Goal: Register for event/course

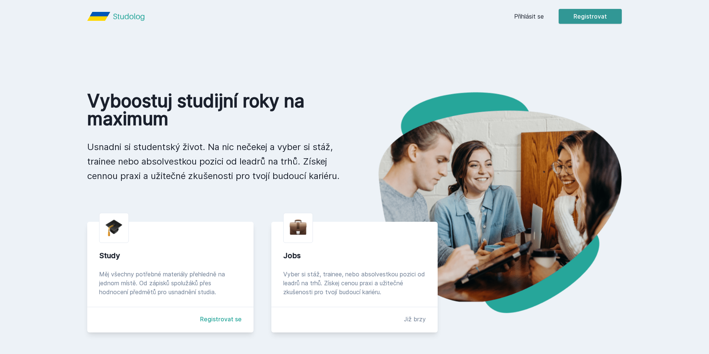
click at [592, 21] on button "Registrovat" at bounding box center [589, 16] width 63 height 15
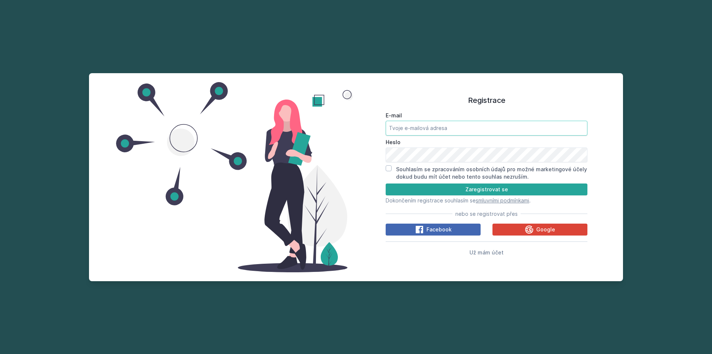
click at [440, 124] on input "E-mail" at bounding box center [487, 128] width 202 height 15
click at [536, 227] on div "Google" at bounding box center [540, 229] width 30 height 9
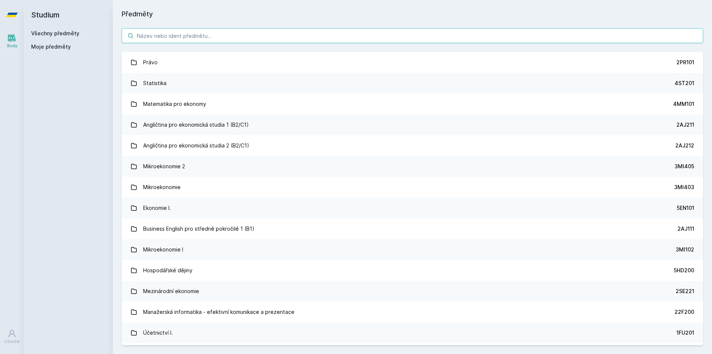
click at [193, 37] on input "search" at bounding box center [413, 35] width 582 height 15
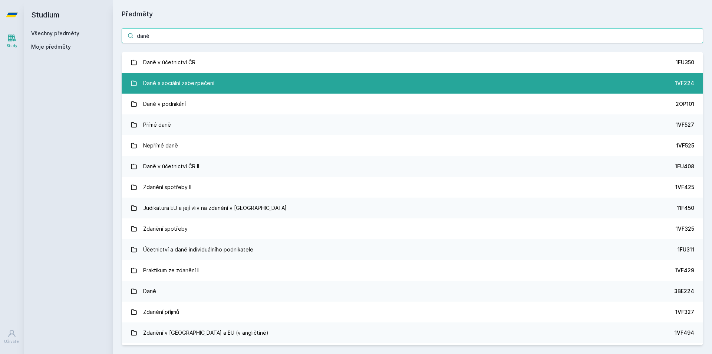
type input "daně"
click at [202, 79] on div "Daně a sociální zabezpečení" at bounding box center [178, 83] width 71 height 15
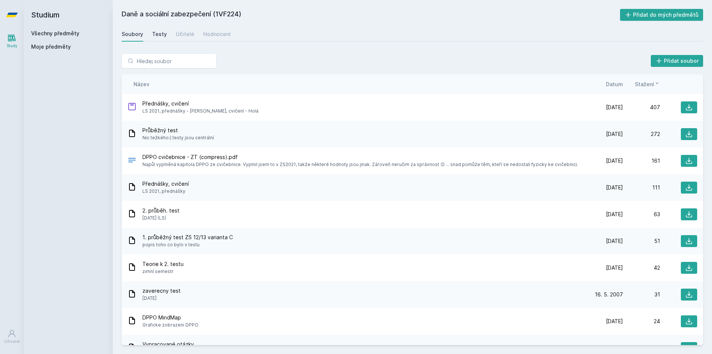
click at [156, 35] on div "Testy" at bounding box center [159, 33] width 15 height 7
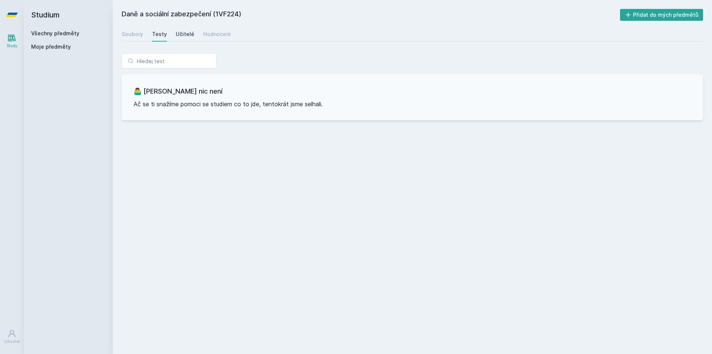
click at [189, 34] on div "Učitelé" at bounding box center [185, 33] width 19 height 7
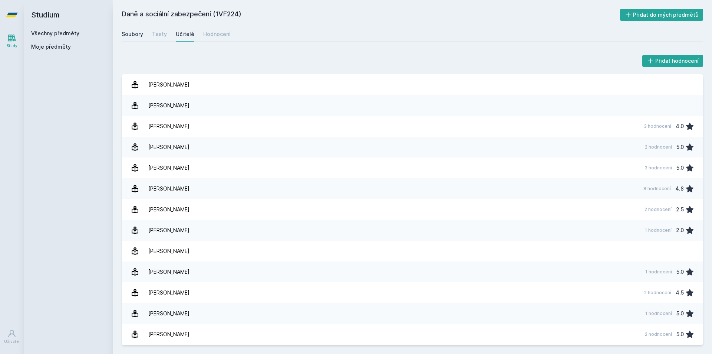
click at [127, 32] on div "Soubory" at bounding box center [133, 33] width 22 height 7
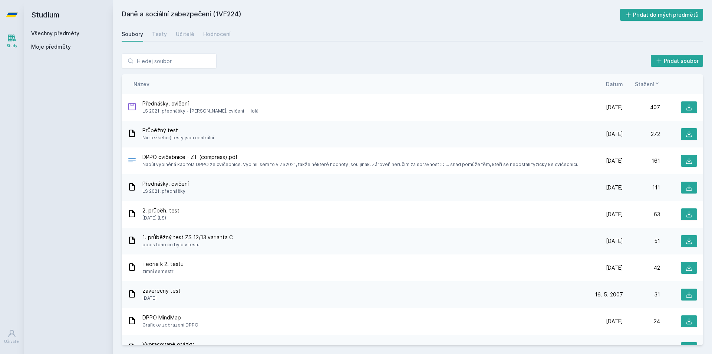
click at [618, 85] on span "Datum" at bounding box center [614, 84] width 17 height 8
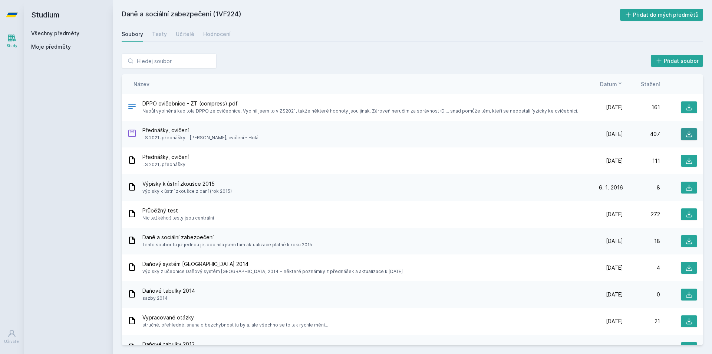
click at [687, 136] on icon at bounding box center [689, 133] width 7 height 7
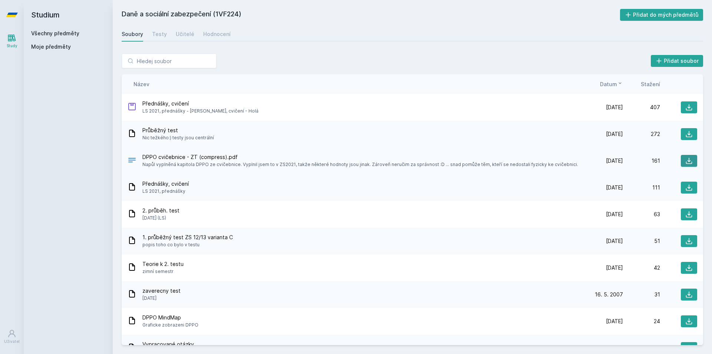
click at [686, 162] on icon at bounding box center [689, 160] width 7 height 7
